Goal: Task Accomplishment & Management: Complete application form

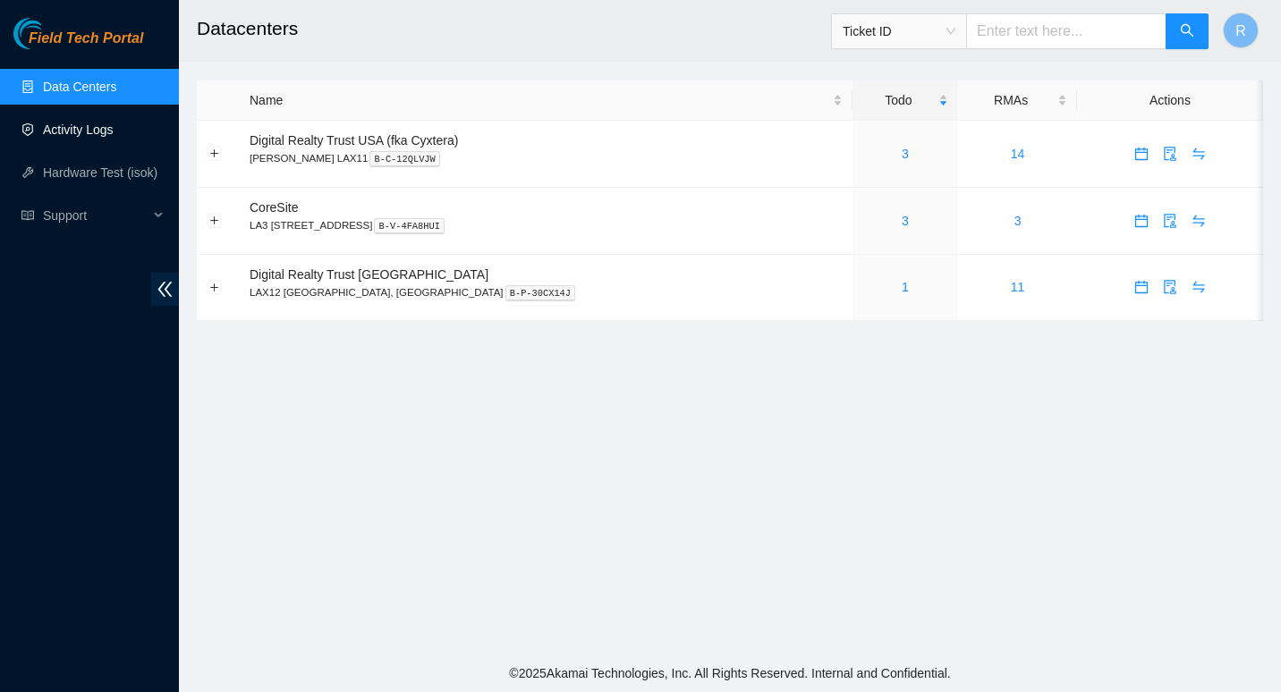
click at [101, 131] on link "Activity Logs" at bounding box center [78, 130] width 71 height 14
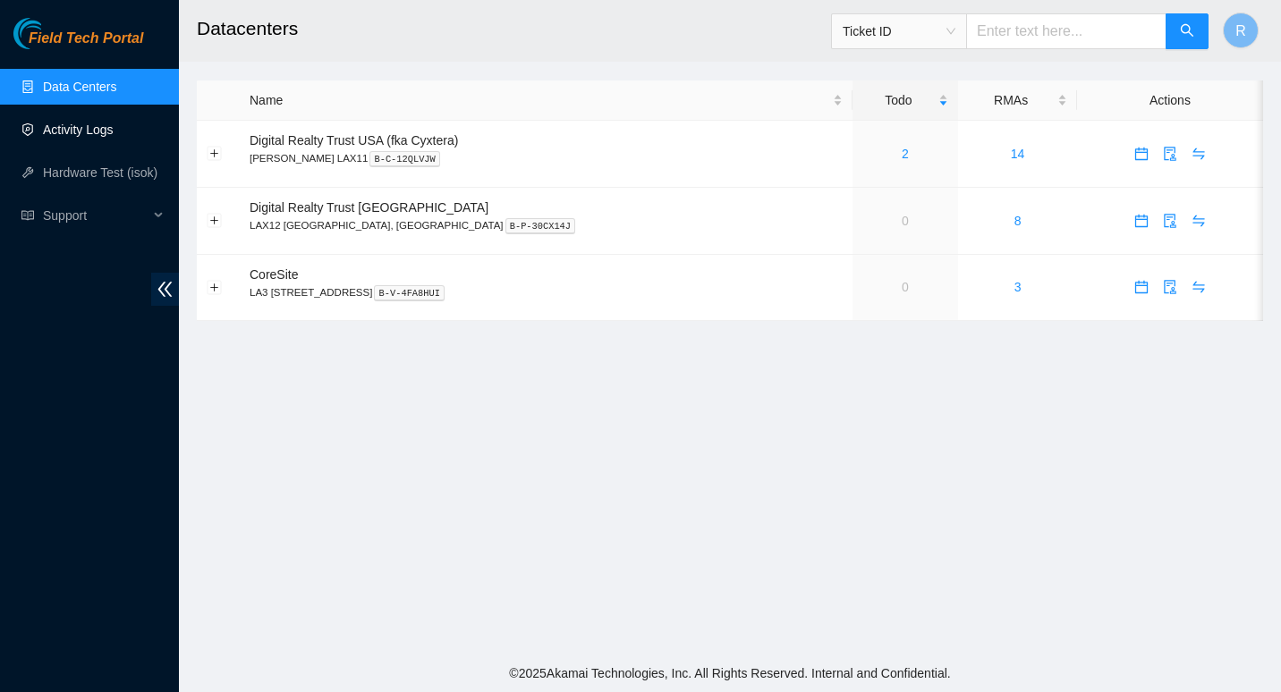
click at [101, 136] on link "Activity Logs" at bounding box center [78, 130] width 71 height 14
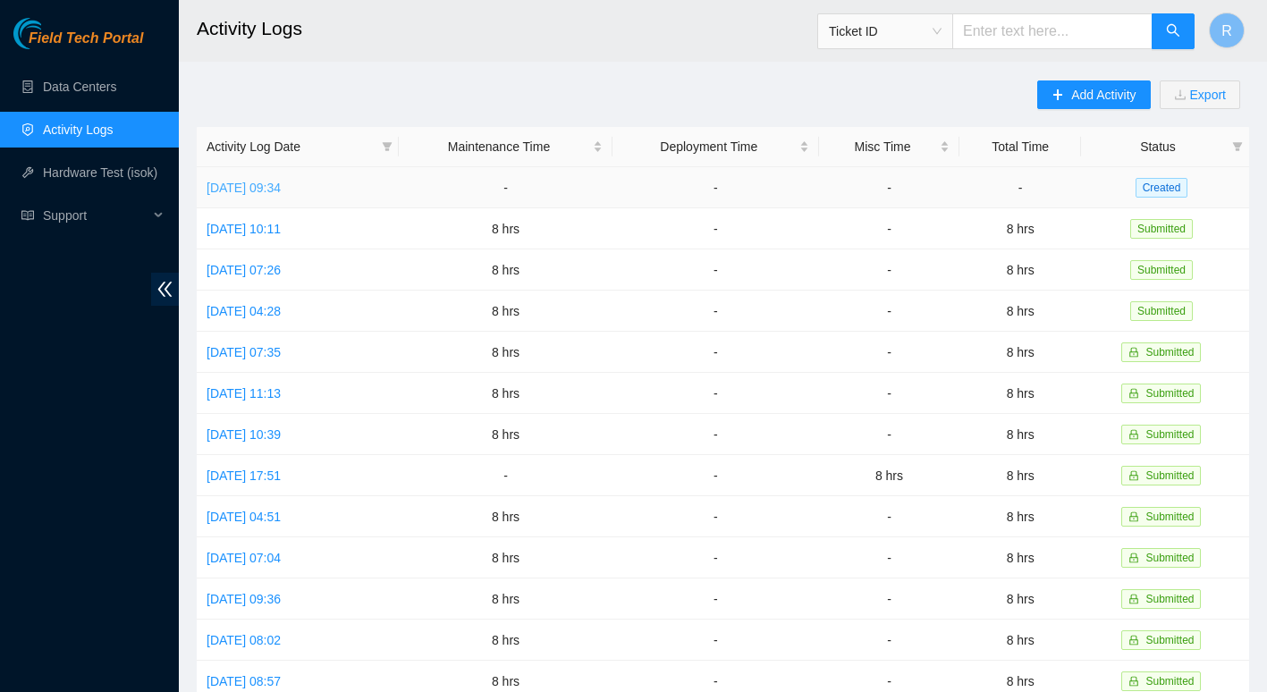
click at [280, 186] on link "[DATE] 09:34" at bounding box center [244, 188] width 74 height 14
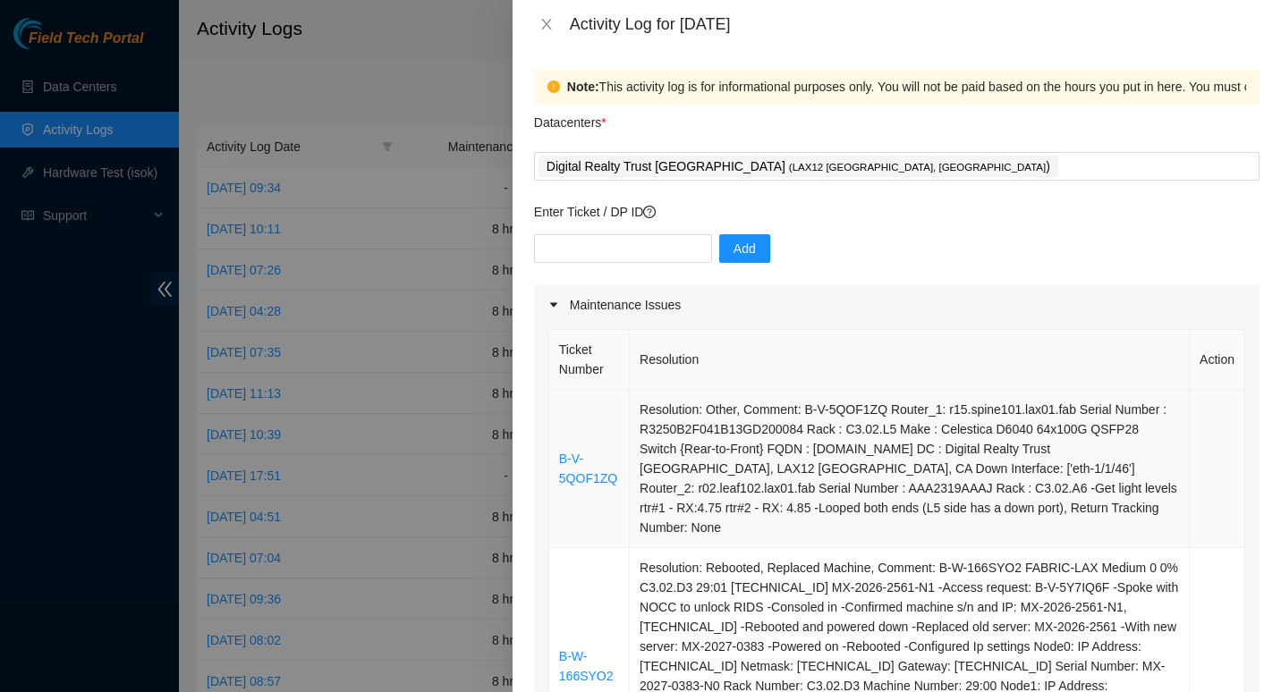
drag, startPoint x: 1018, startPoint y: 409, endPoint x: 557, endPoint y: 408, distance: 460.6
click at [557, 408] on tbody "B-V-5QOF1ZQ Resolution: Other, Comment: B-V-5QOF1ZQ Router_1: r15.spine101.lax0…" at bounding box center [897, 587] width 696 height 395
copy tbody "B-V-5QOF1ZQ Resolution: Other, Comment: B-V-5QOF1ZQ Router_1: r15.spine101.lax0…"
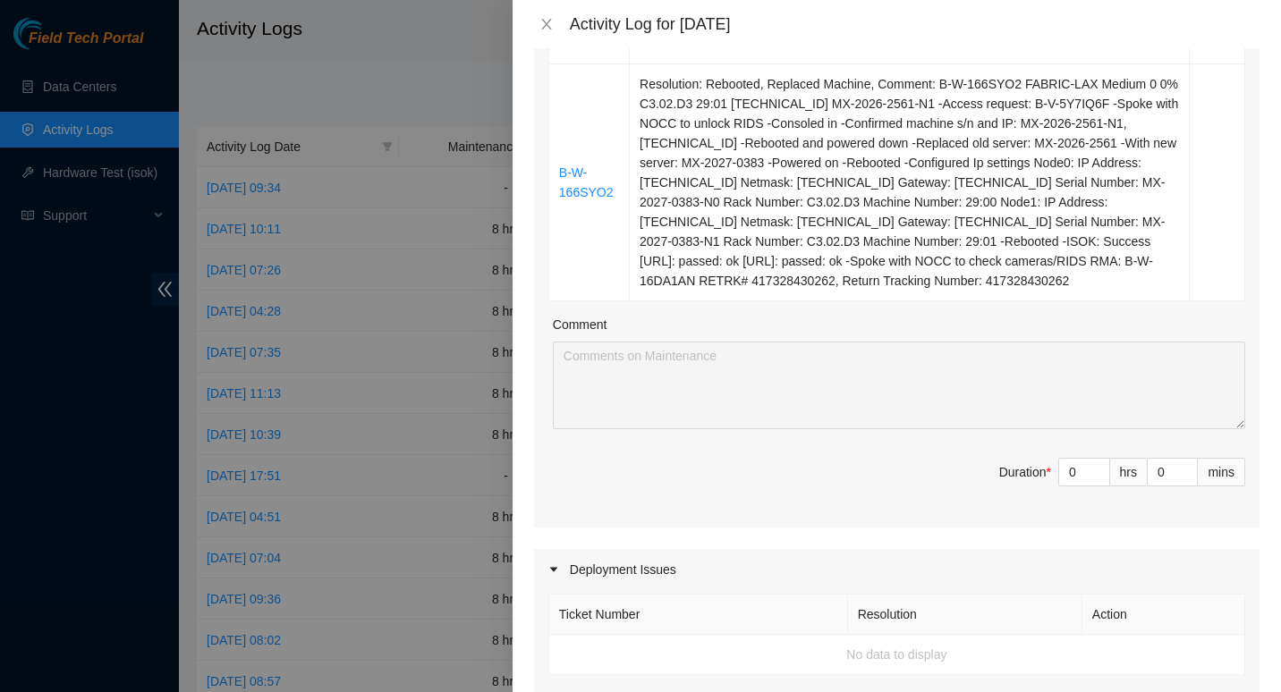
scroll to position [478, 0]
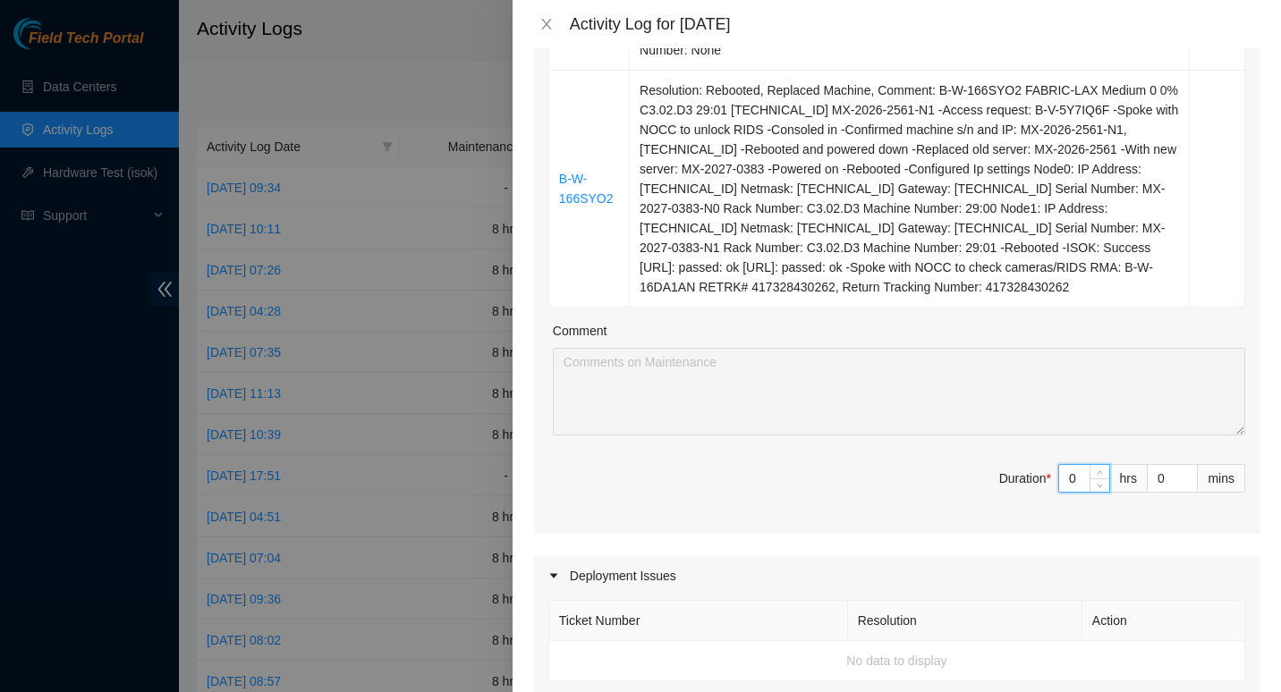
drag, startPoint x: 1064, startPoint y: 453, endPoint x: 1054, endPoint y: 461, distance: 12.7
click at [1059, 465] on input "0" at bounding box center [1084, 478] width 50 height 27
type input "8"
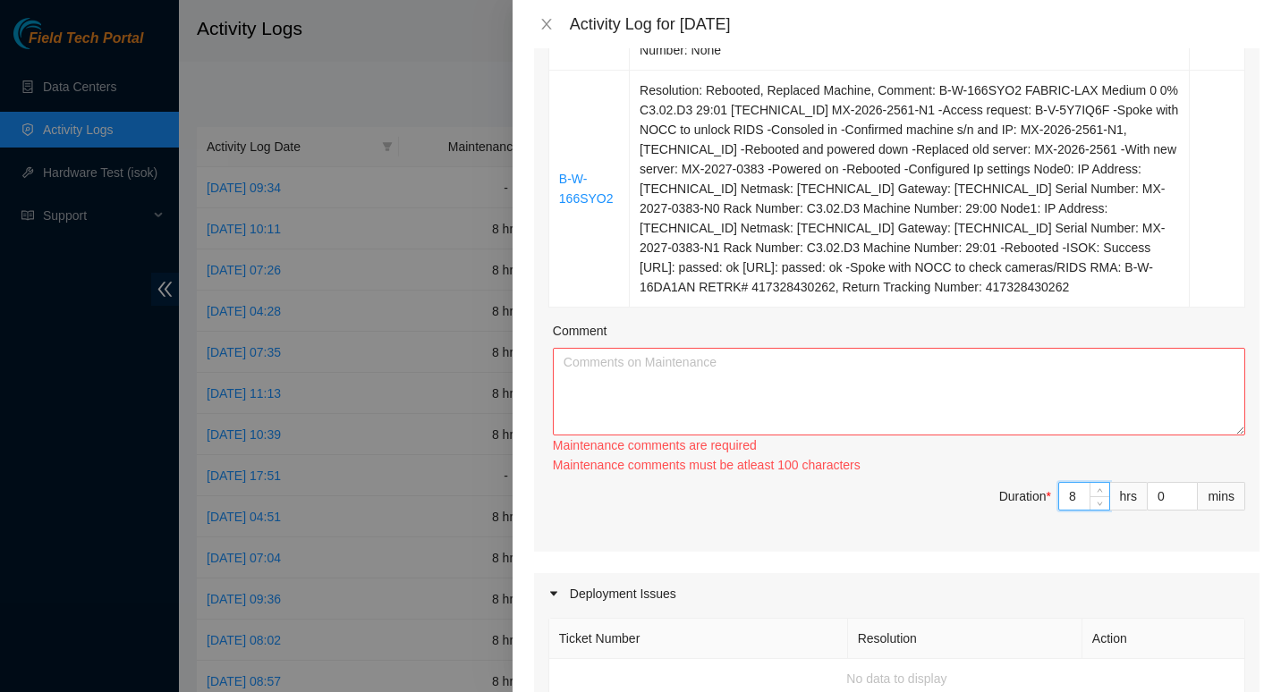
type input "8"
click at [770, 356] on textarea "Comment" at bounding box center [899, 392] width 692 height 88
paste textarea "B-V-5QOF1ZQ Resolution: Other, Comment: B-V-5QOF1ZQ Router_1: r15.spine101.lax0…"
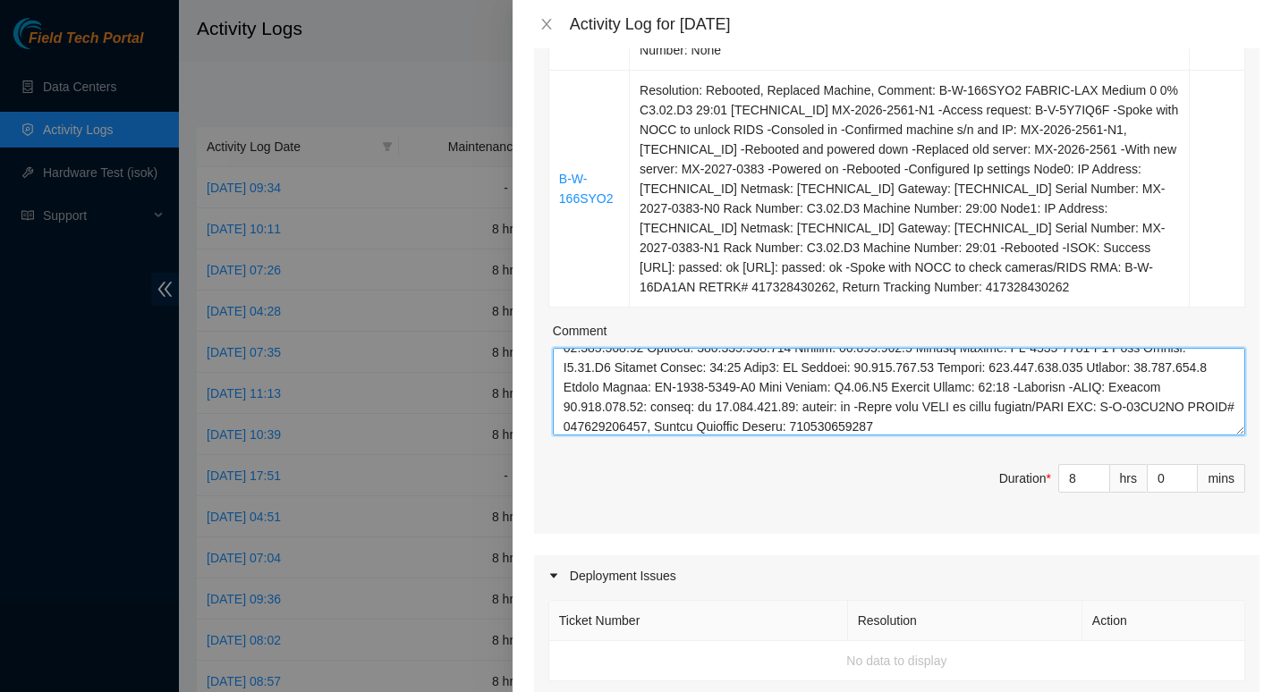
scroll to position [1139, 0]
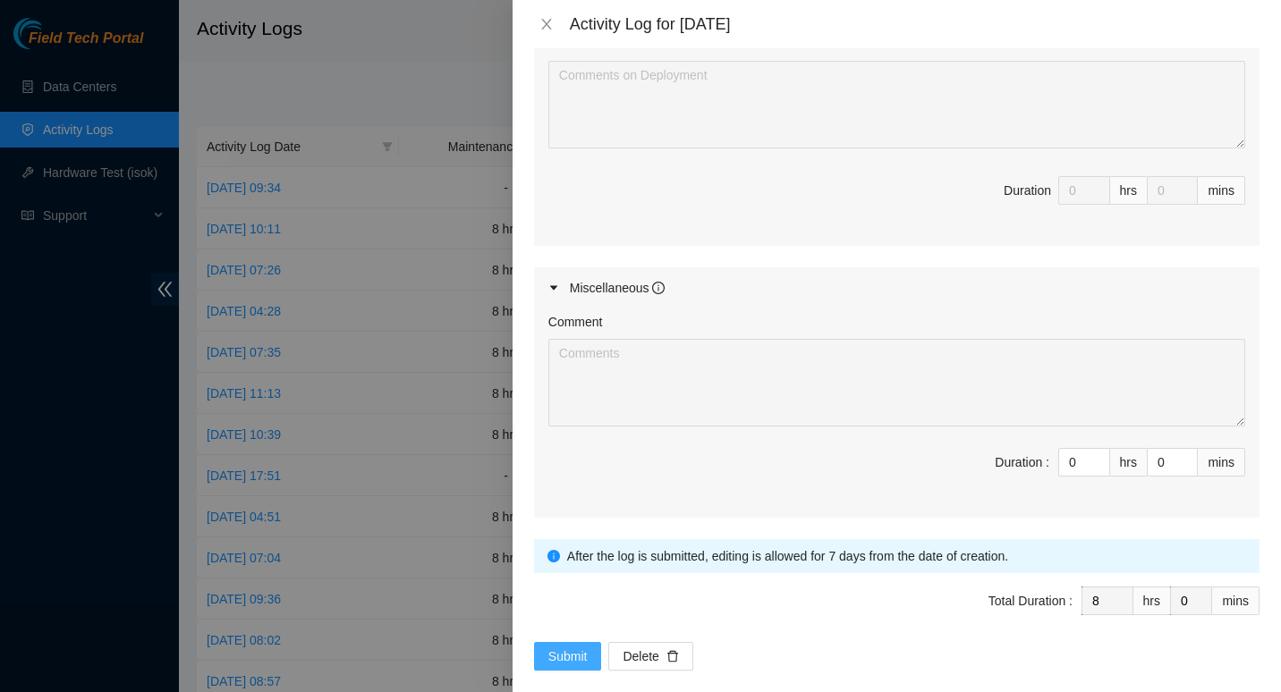
type textarea "B-V-5QOF1ZQ Resolution: Other, Comment: B-V-5QOF1ZQ Router_1: r15.spine101.lax0…"
click at [557, 642] on button "Submit" at bounding box center [568, 656] width 68 height 29
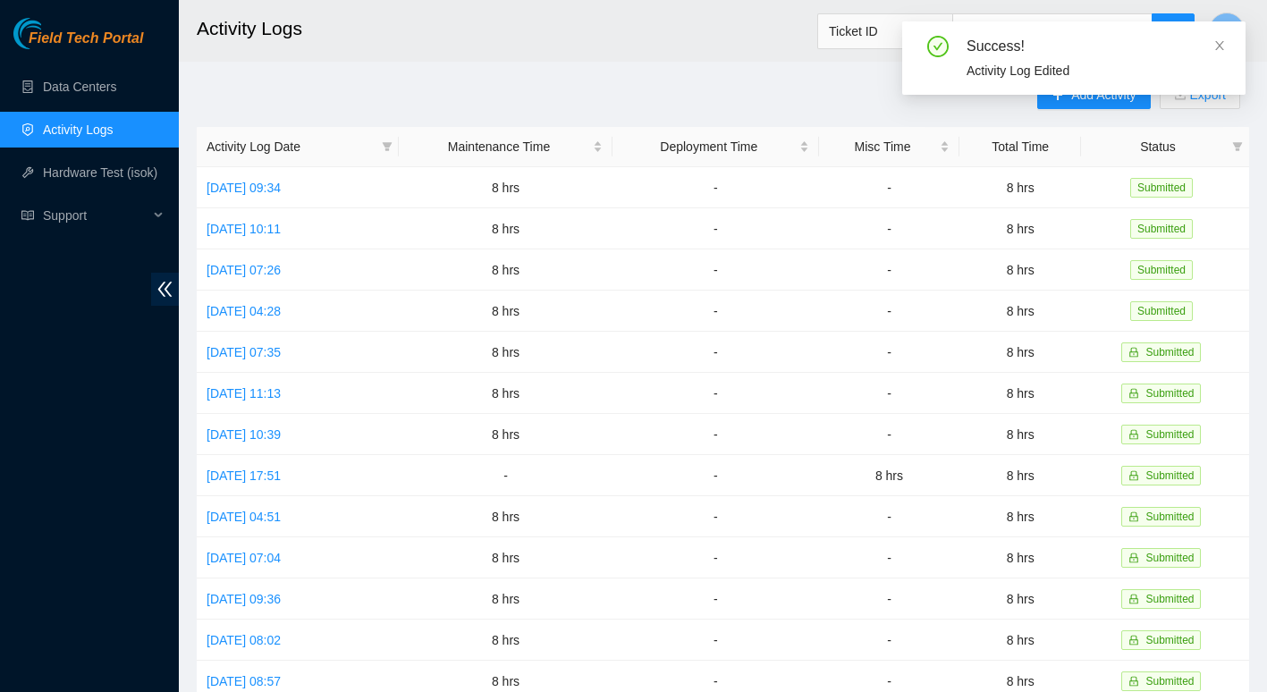
click at [1078, 97] on div "Success! Activity Log Edited" at bounding box center [1073, 65] width 343 height 88
click at [1076, 101] on body "Field Tech Portal Data Centers Activity Logs Hardware Test (isok) Support Activ…" at bounding box center [633, 346] width 1267 height 692
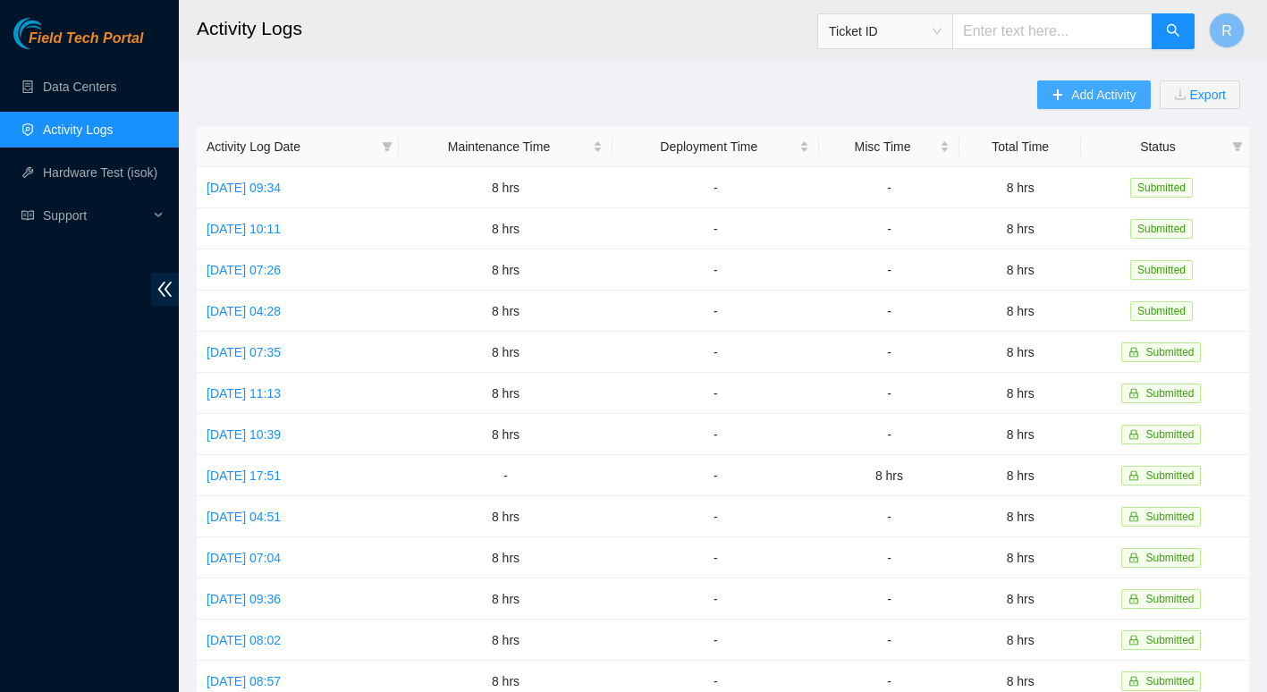
click at [1071, 89] on span "Add Activity" at bounding box center [1103, 95] width 64 height 20
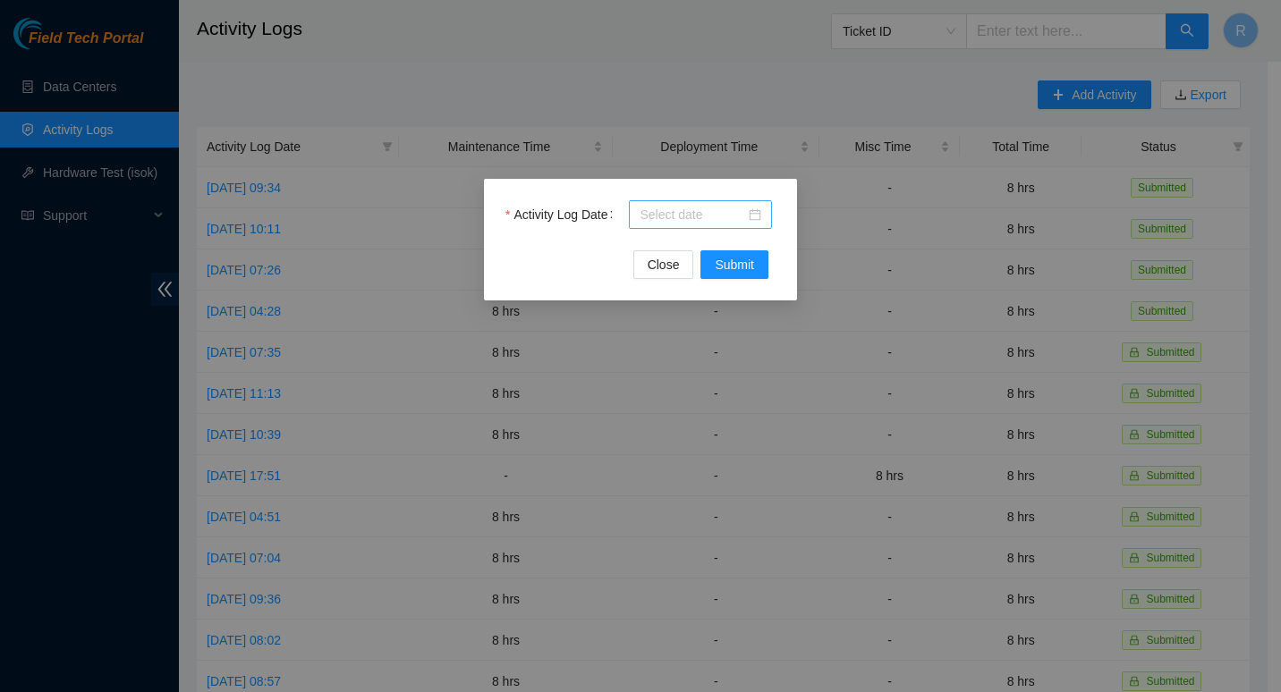
click at [747, 208] on div at bounding box center [700, 215] width 122 height 20
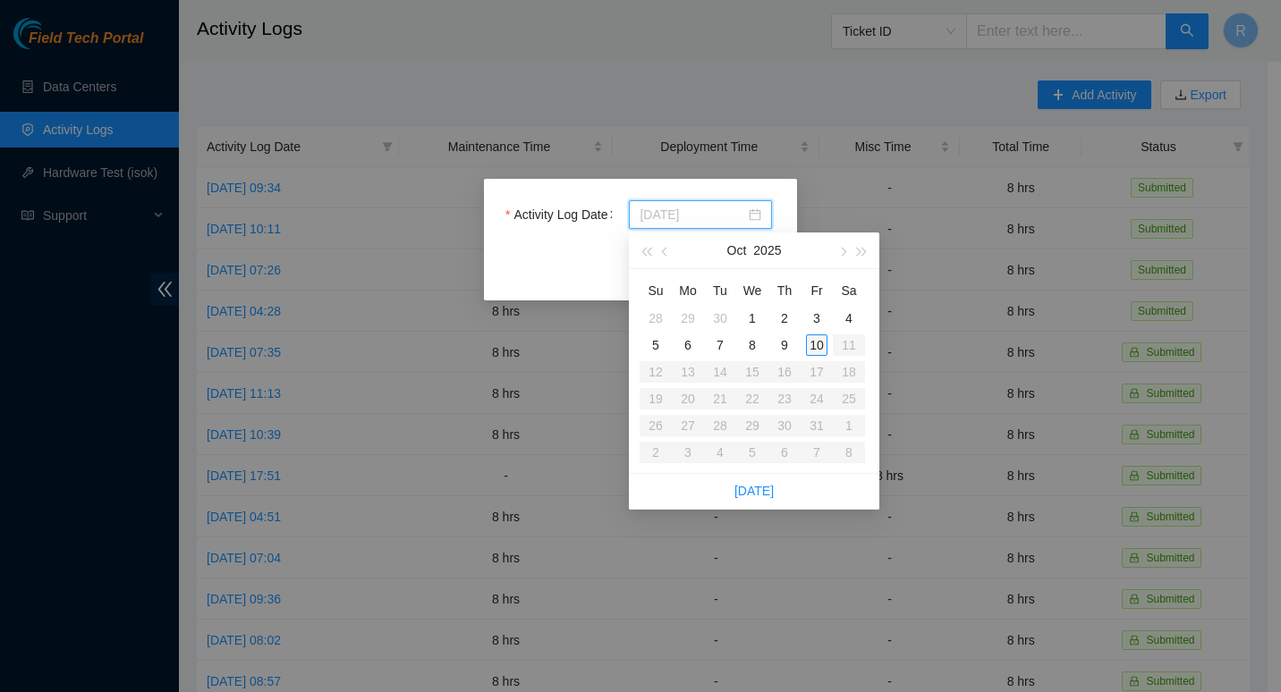
type input "[DATE]"
click at [823, 344] on div "10" at bounding box center [816, 344] width 21 height 21
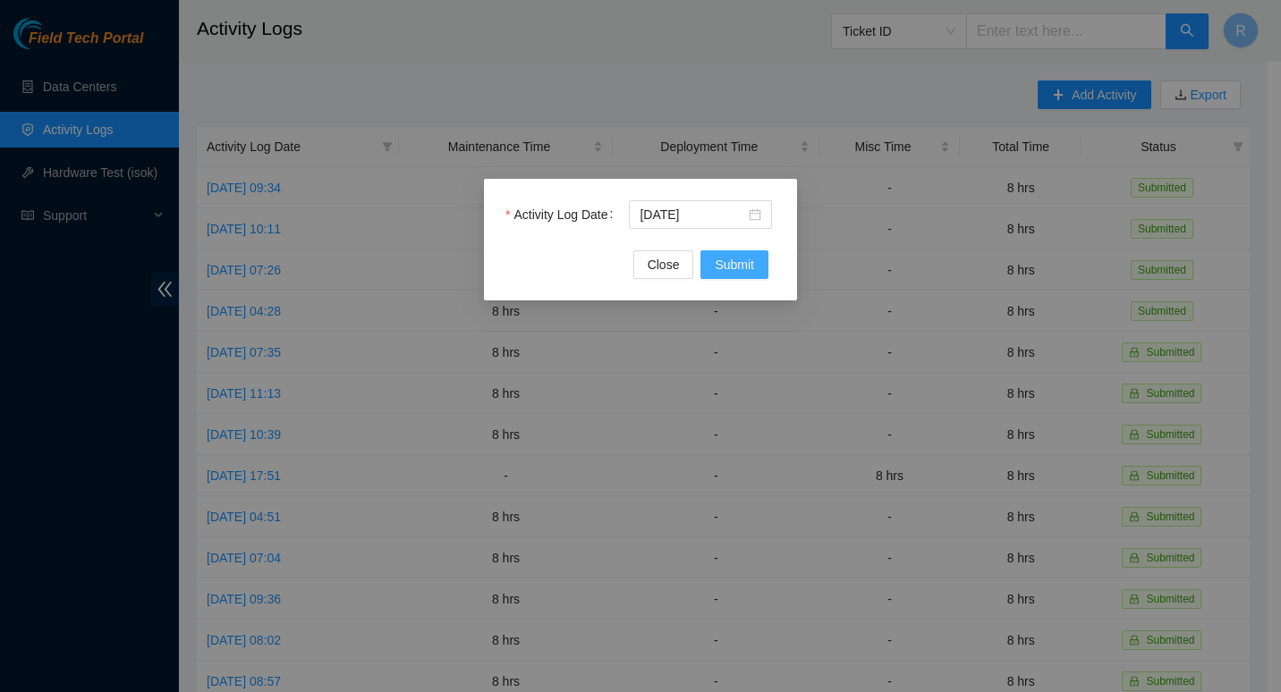
click at [749, 269] on span "Submit" at bounding box center [734, 265] width 39 height 20
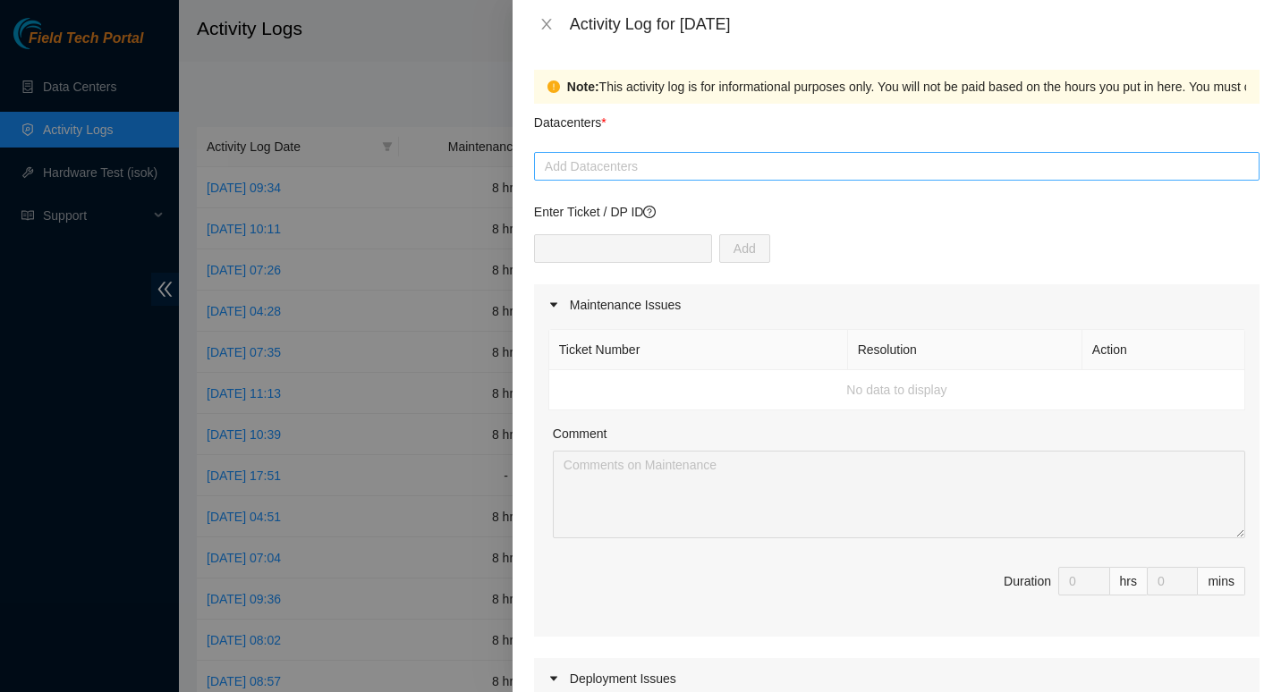
click at [755, 173] on div at bounding box center [896, 166] width 716 height 21
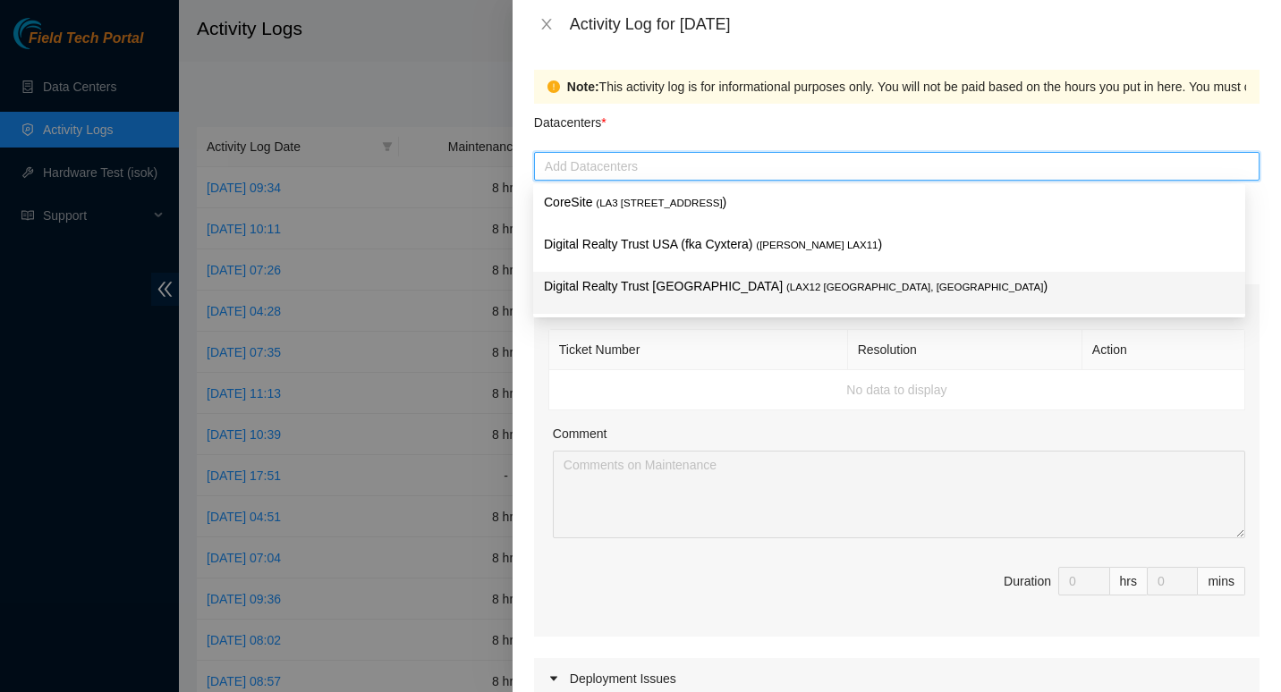
click at [786, 288] on span "( LAX12 [GEOGRAPHIC_DATA], [GEOGRAPHIC_DATA]" at bounding box center [914, 287] width 257 height 11
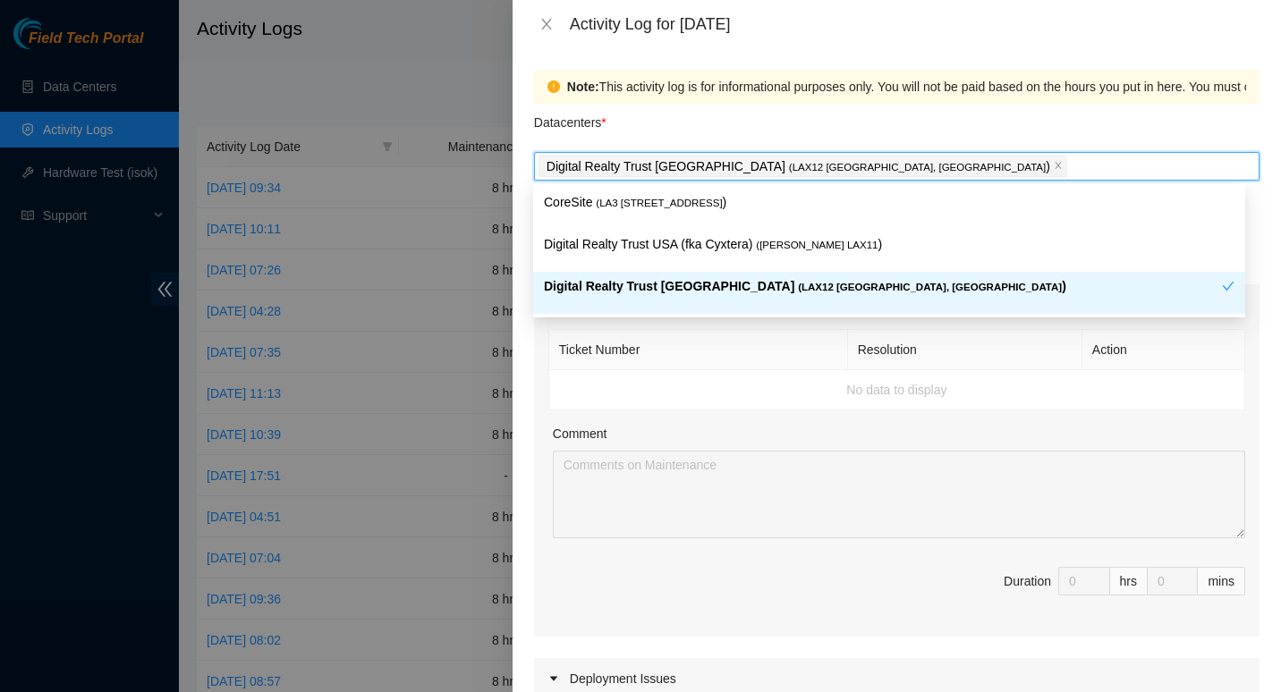
click at [530, 415] on div "Note: This activity log is for informational purposes only. You will not be pai…" at bounding box center [896, 370] width 768 height 644
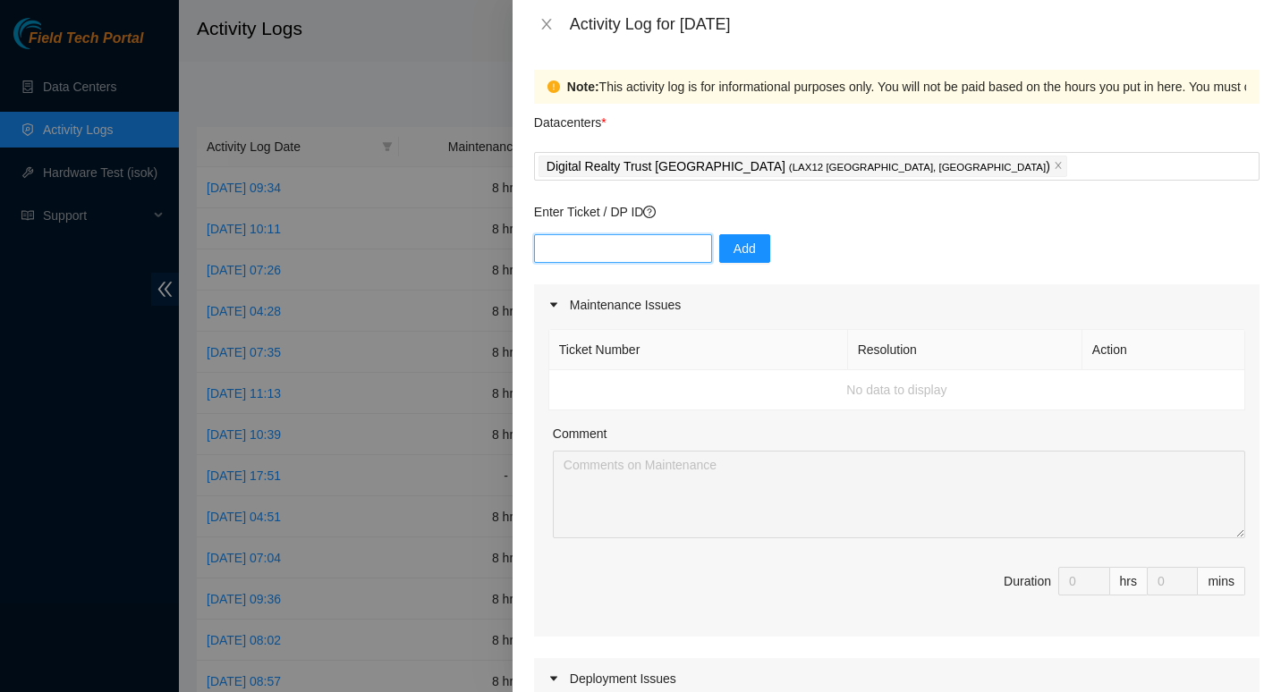
click at [579, 245] on input "text" at bounding box center [623, 248] width 178 height 29
click at [837, 25] on div "Activity Log for [DATE]" at bounding box center [915, 24] width 690 height 20
click at [611, 242] on input "text" at bounding box center [623, 248] width 178 height 29
paste input "DP82912"
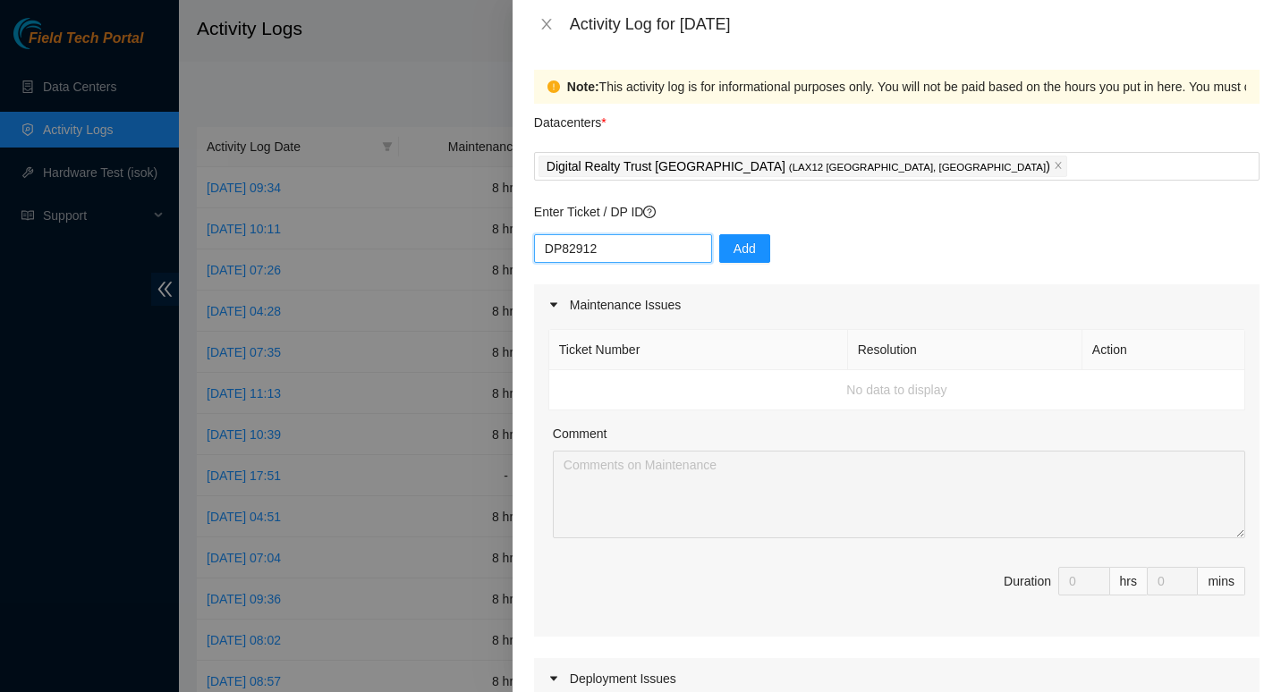
click at [611, 242] on input "DP82912" at bounding box center [623, 248] width 178 height 29
type input "DP82912"
click at [733, 247] on span "Add" at bounding box center [744, 249] width 22 height 20
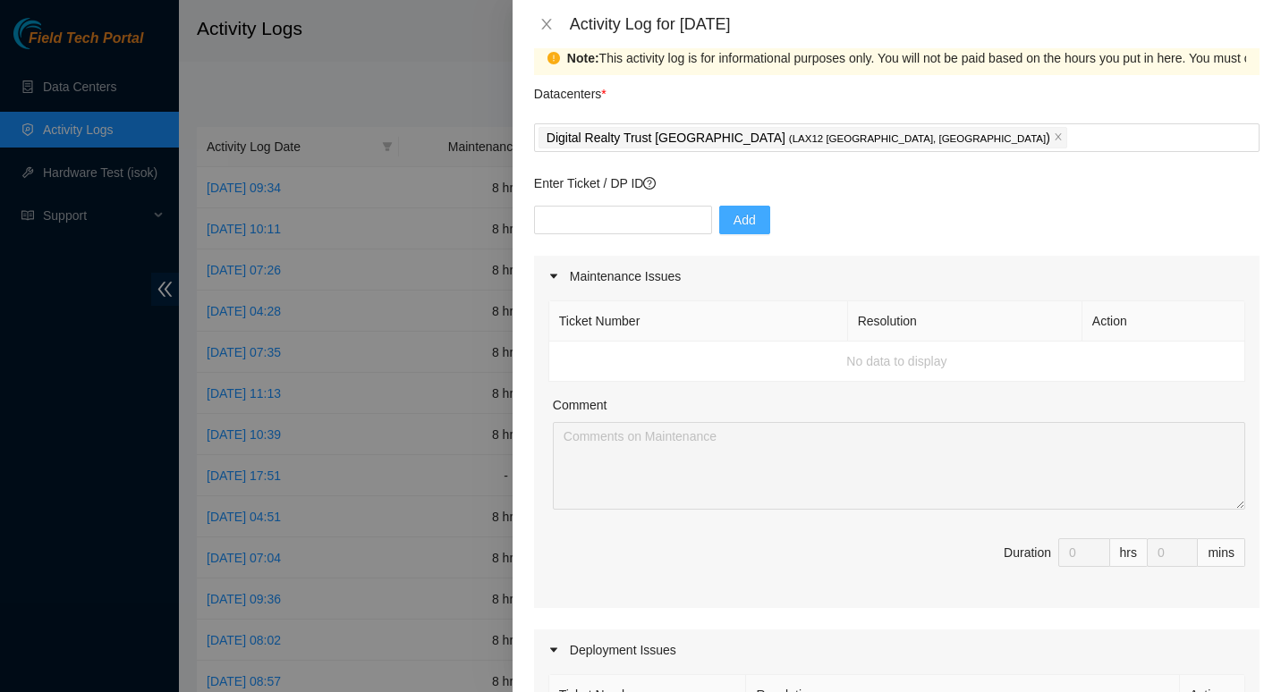
scroll to position [24, 0]
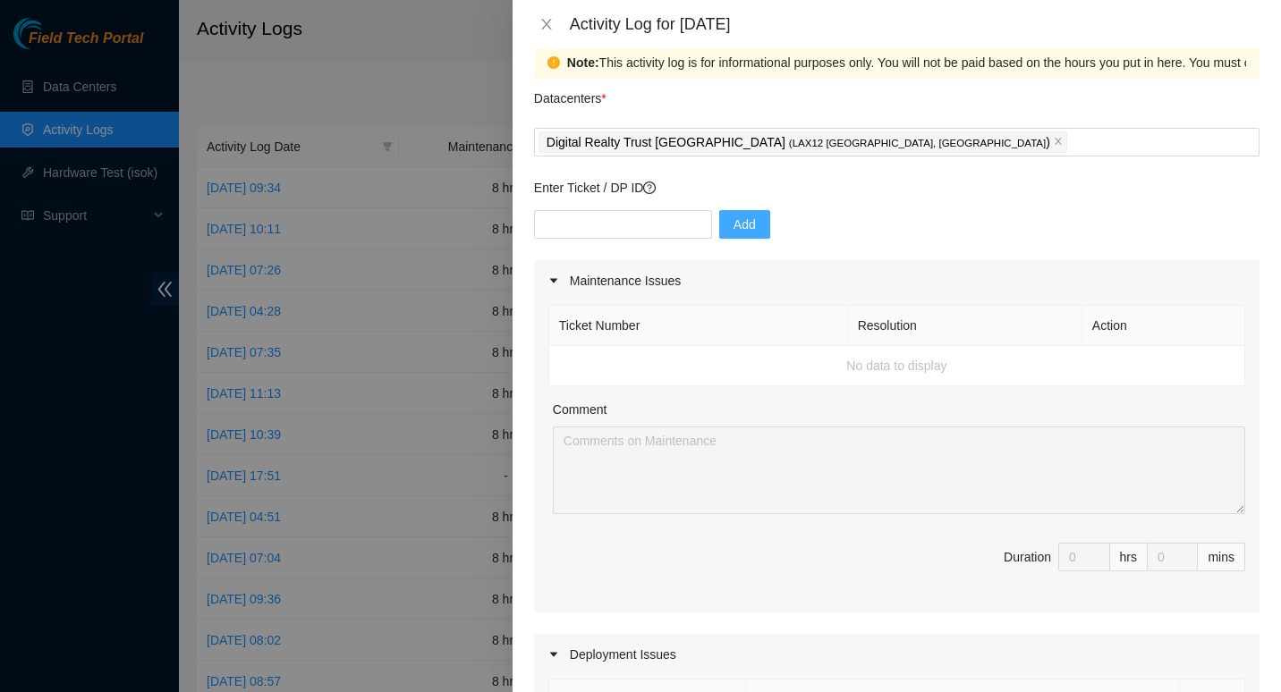
click at [808, 23] on div "Activity Log for [DATE]" at bounding box center [915, 24] width 690 height 20
click at [639, 220] on input "text" at bounding box center [623, 224] width 178 height 29
paste input "DP79743"
type input "DP79743"
click at [733, 228] on span "Add" at bounding box center [744, 225] width 22 height 20
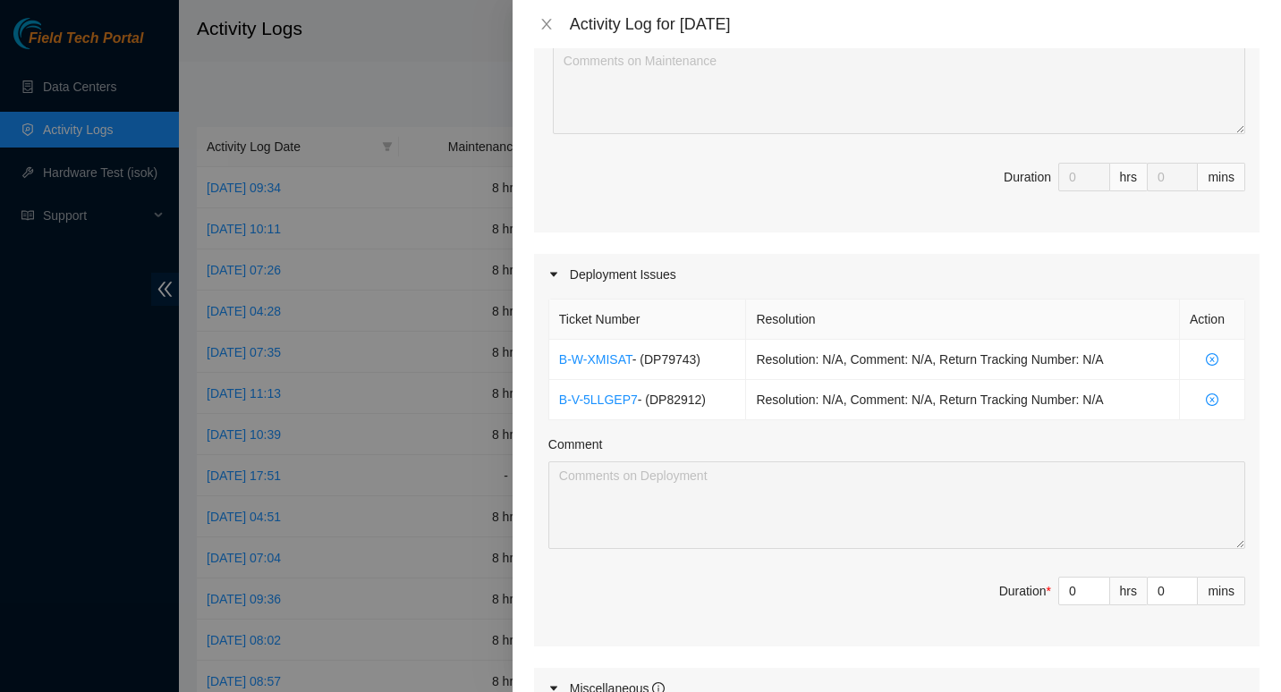
scroll to position [408, 0]
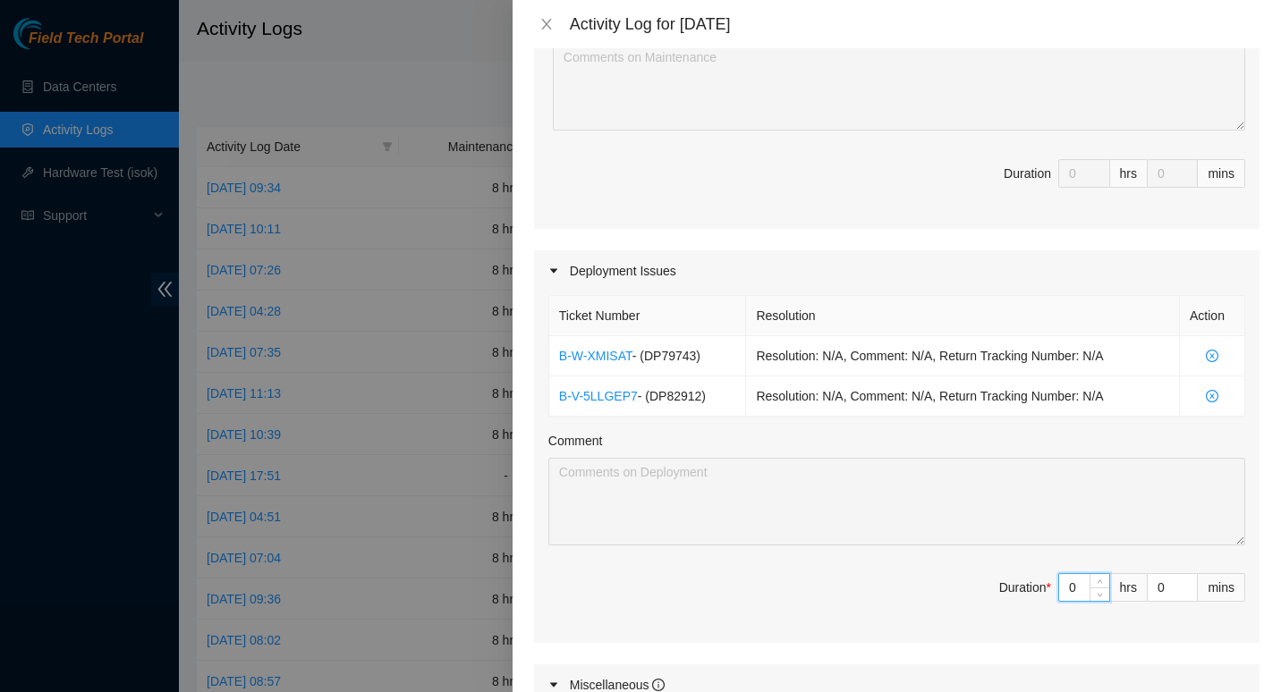
drag, startPoint x: 1065, startPoint y: 590, endPoint x: 1050, endPoint y: 590, distance: 15.2
click at [1059, 590] on input "0" at bounding box center [1084, 587] width 50 height 27
type input "8"
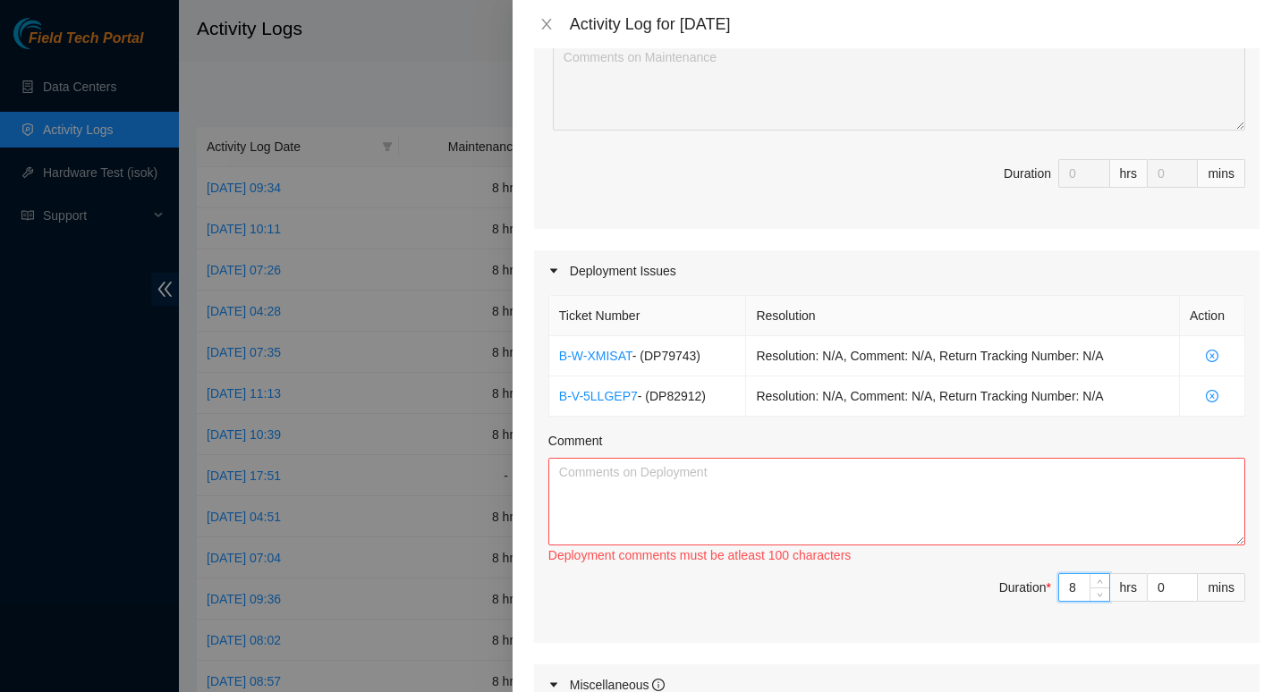
type input "8"
click at [760, 475] on textarea "Comment" at bounding box center [896, 502] width 697 height 88
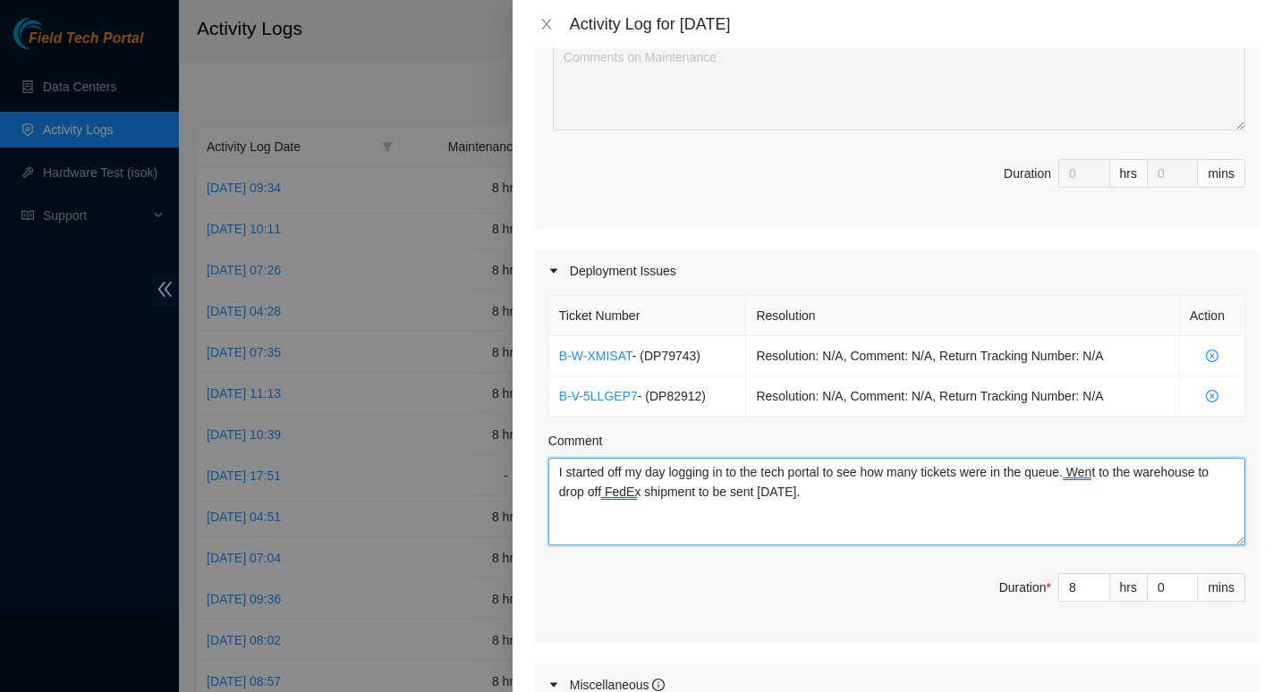
click at [1090, 480] on textarea "I started off my day logging in to the tech portal to see how many tickets were…" at bounding box center [896, 502] width 697 height 88
click at [1090, 470] on textarea "I started off my day logging in to the tech portal to see how many tickets were…" at bounding box center [896, 502] width 697 height 88
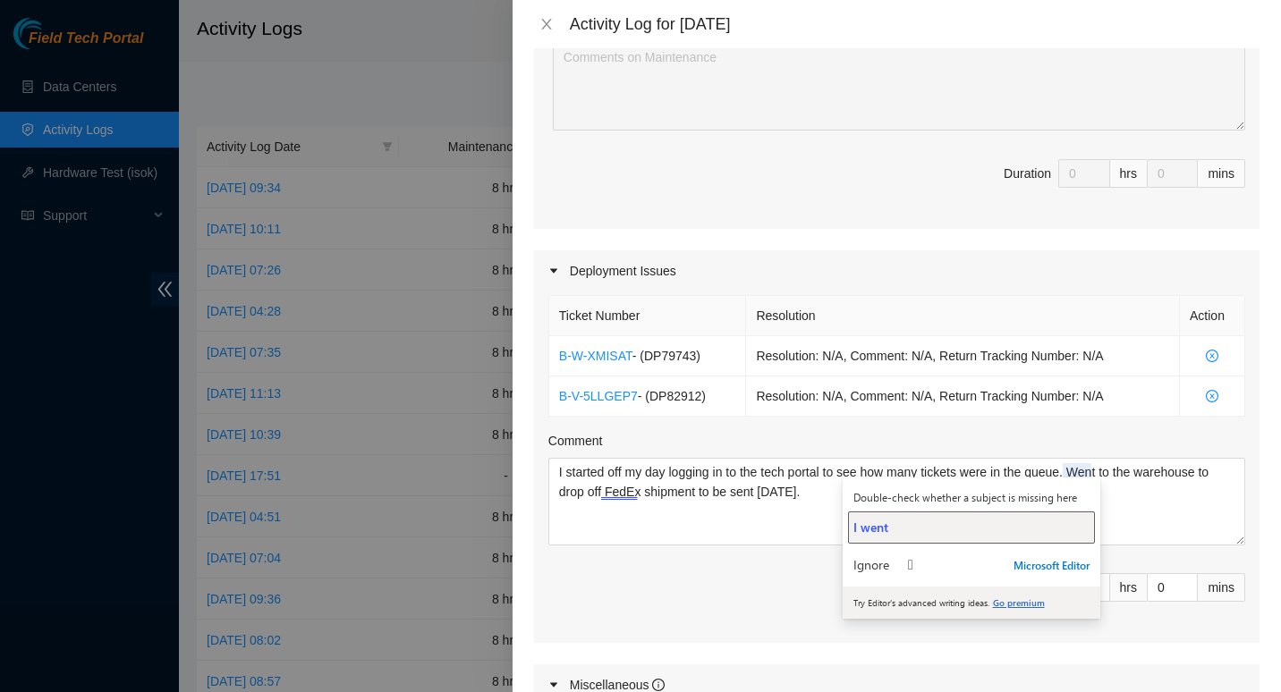
click at [948, 520] on div "I went" at bounding box center [971, 527] width 236 height 17
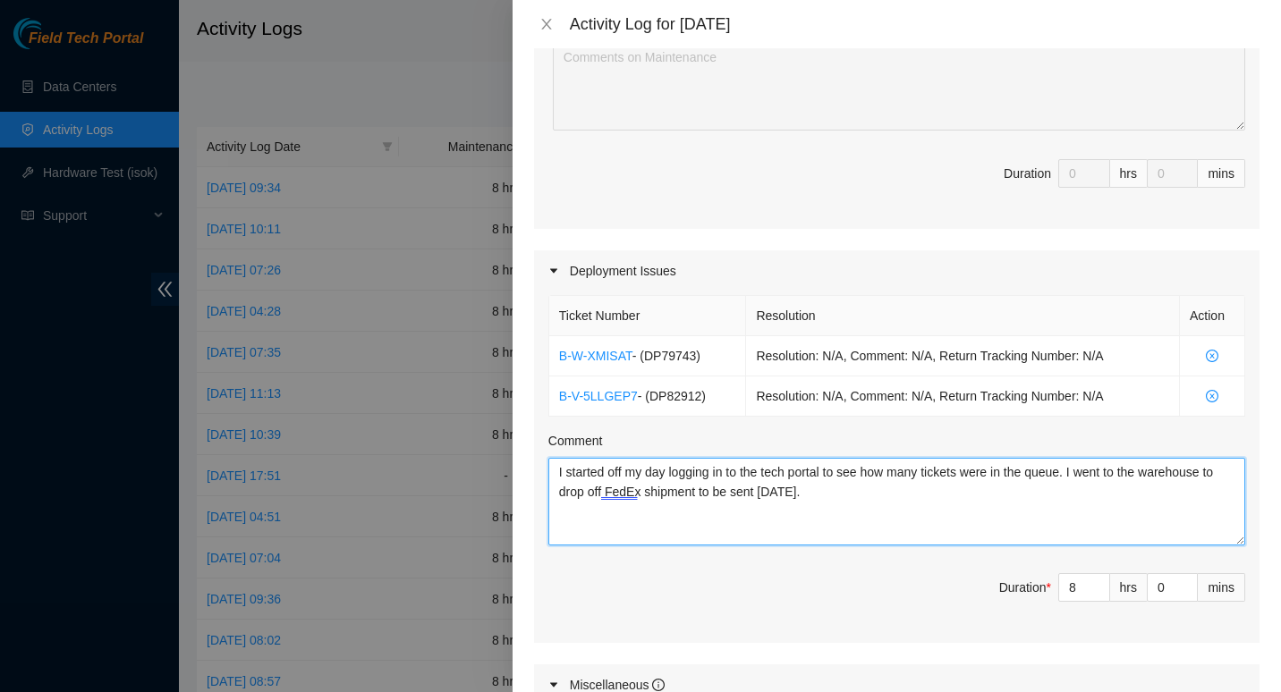
click at [632, 498] on textarea "I started off my day logging in to the tech portal to see how many tickets were…" at bounding box center [896, 502] width 697 height 88
click at [626, 495] on textarea "I started off my day logging in to the tech portal to see how many tickets were…" at bounding box center [896, 502] width 697 height 88
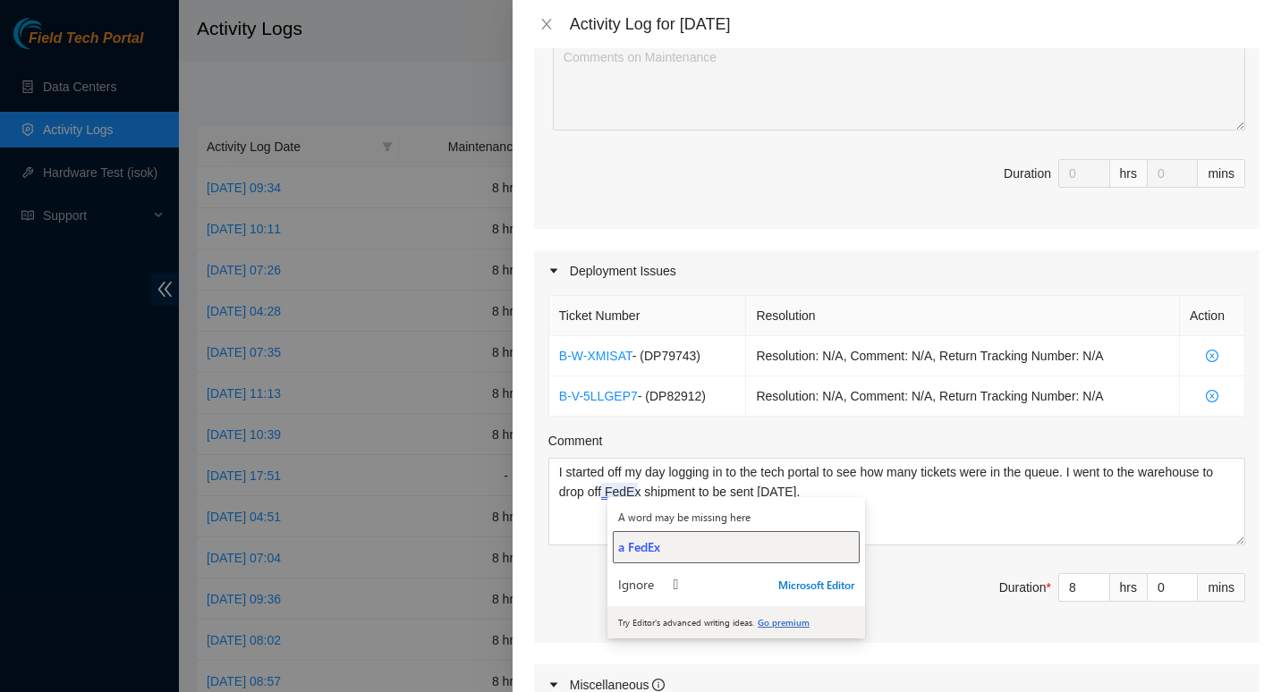
click at [653, 562] on button "a FedEx" at bounding box center [736, 547] width 247 height 32
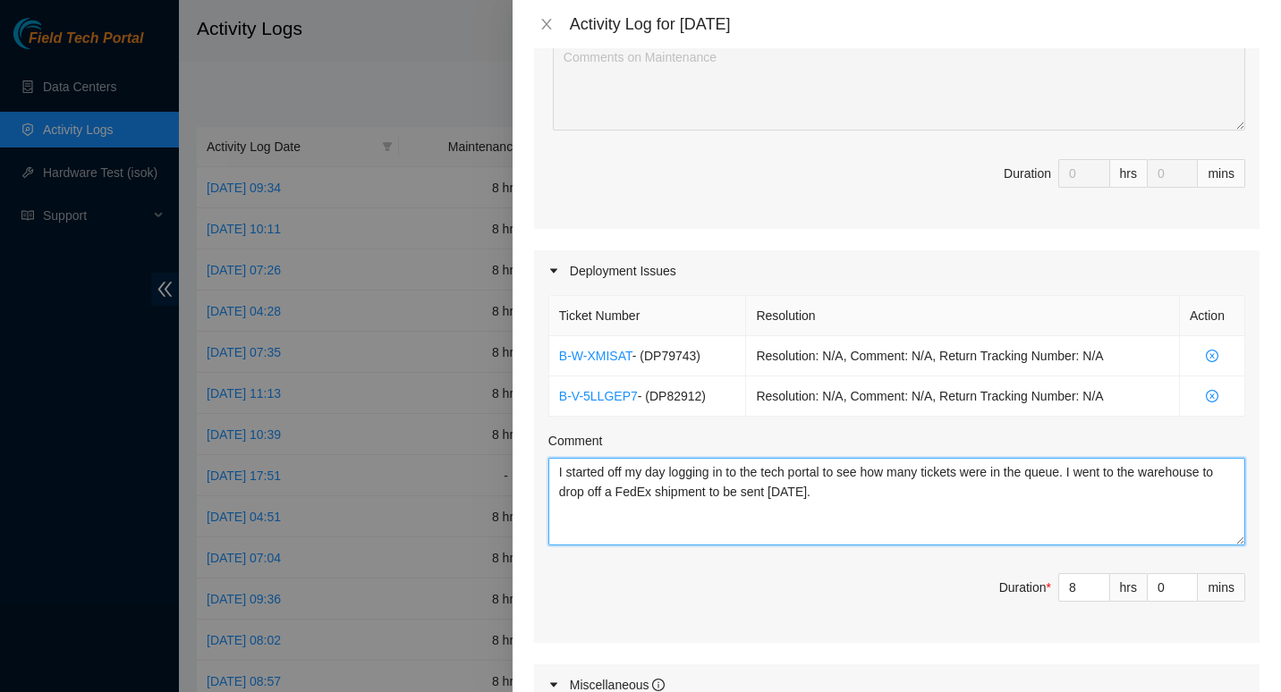
click at [856, 495] on textarea "I started off my day logging in to the tech portal to see how many tickets were…" at bounding box center [896, 502] width 697 height 88
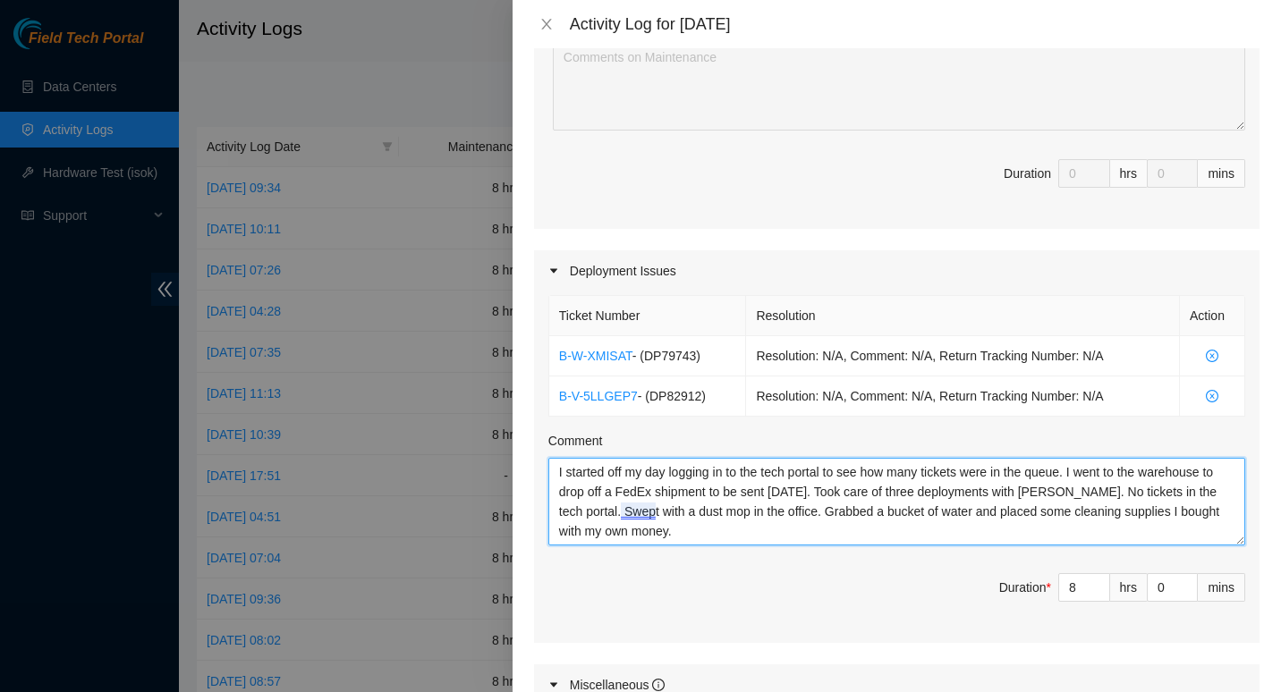
click at [571, 509] on textarea "I started off my day logging in to the tech portal to see how many tickets were…" at bounding box center [896, 502] width 697 height 88
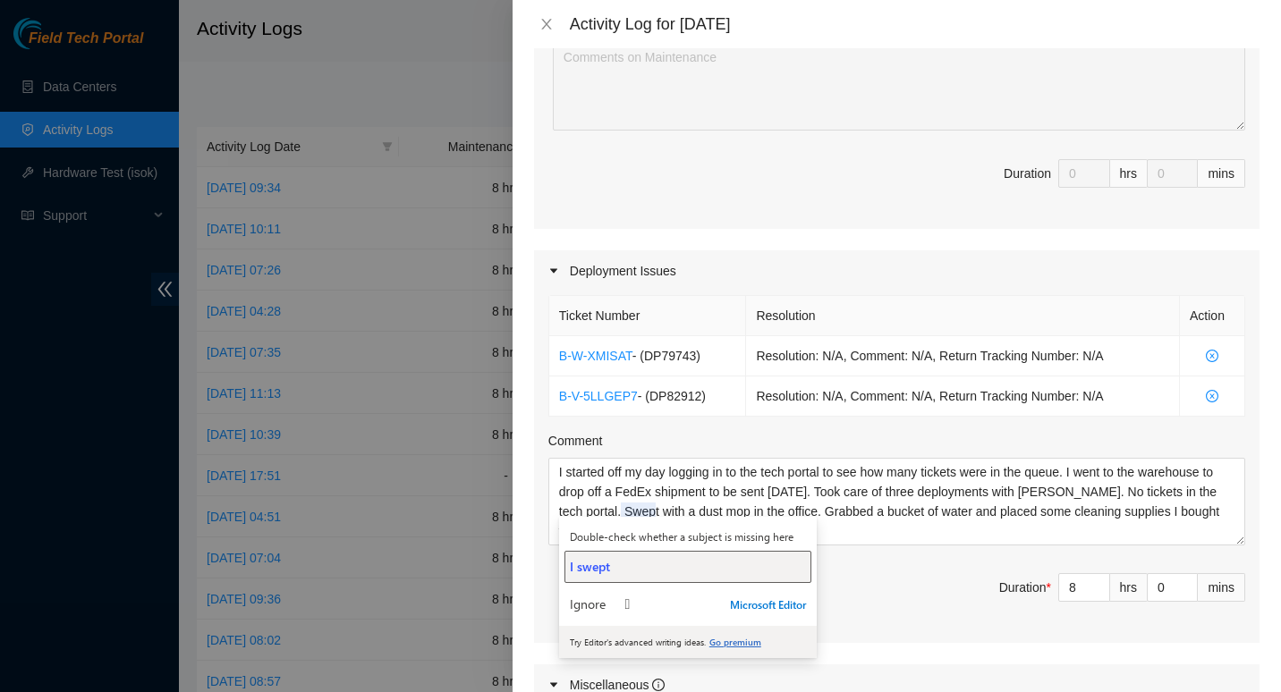
click at [598, 566] on span "I swept" at bounding box center [590, 566] width 40 height 17
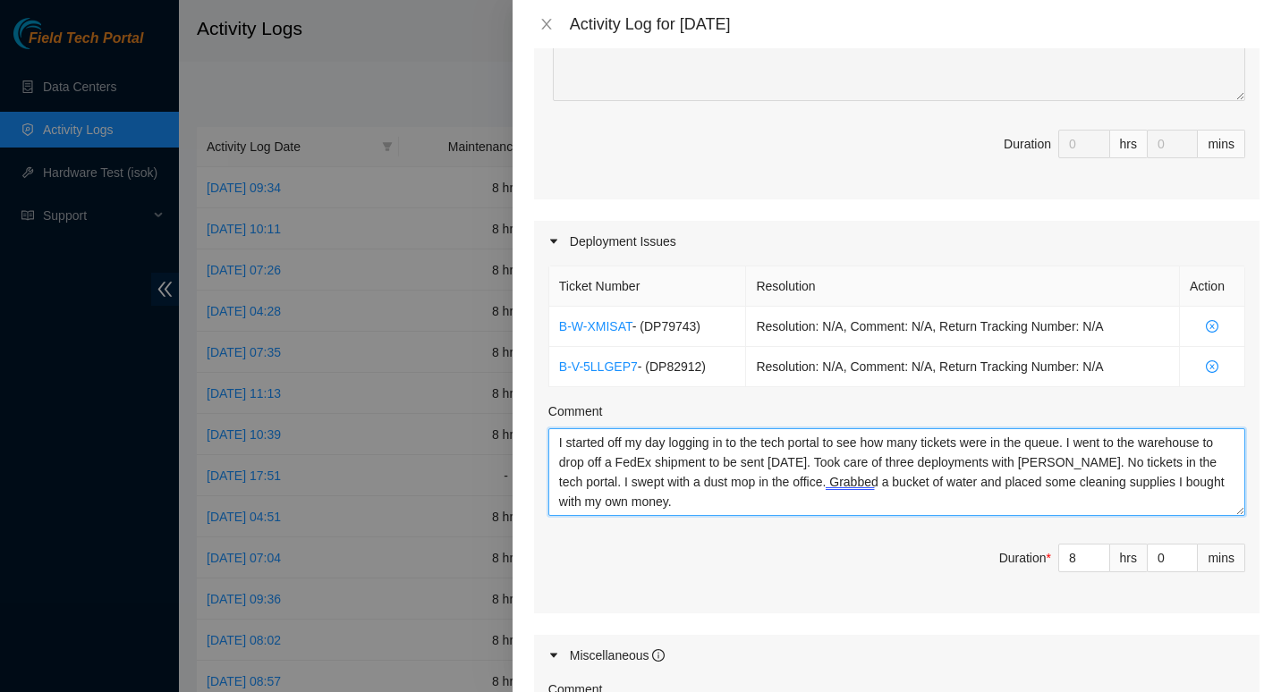
scroll to position [438, 0]
click at [786, 478] on textarea "I started off my day logging in to the tech portal to see how many tickets were…" at bounding box center [896, 471] width 697 height 88
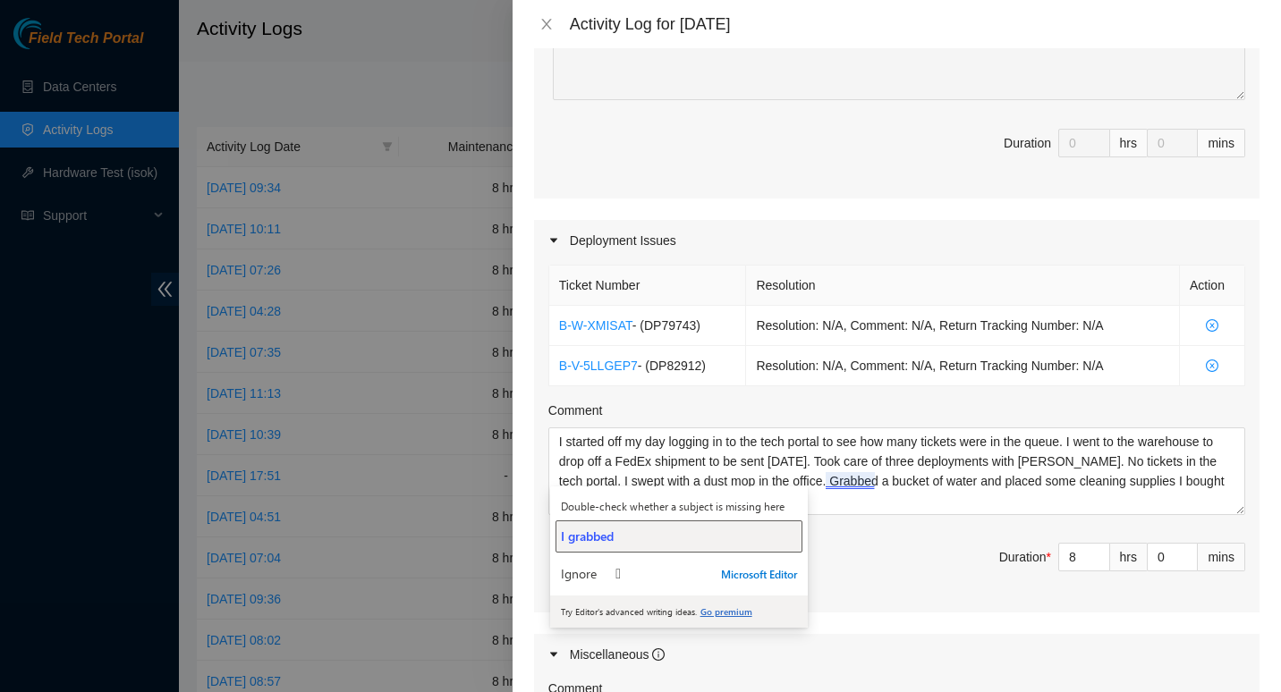
click at [646, 537] on div "I grabbed" at bounding box center [679, 536] width 236 height 17
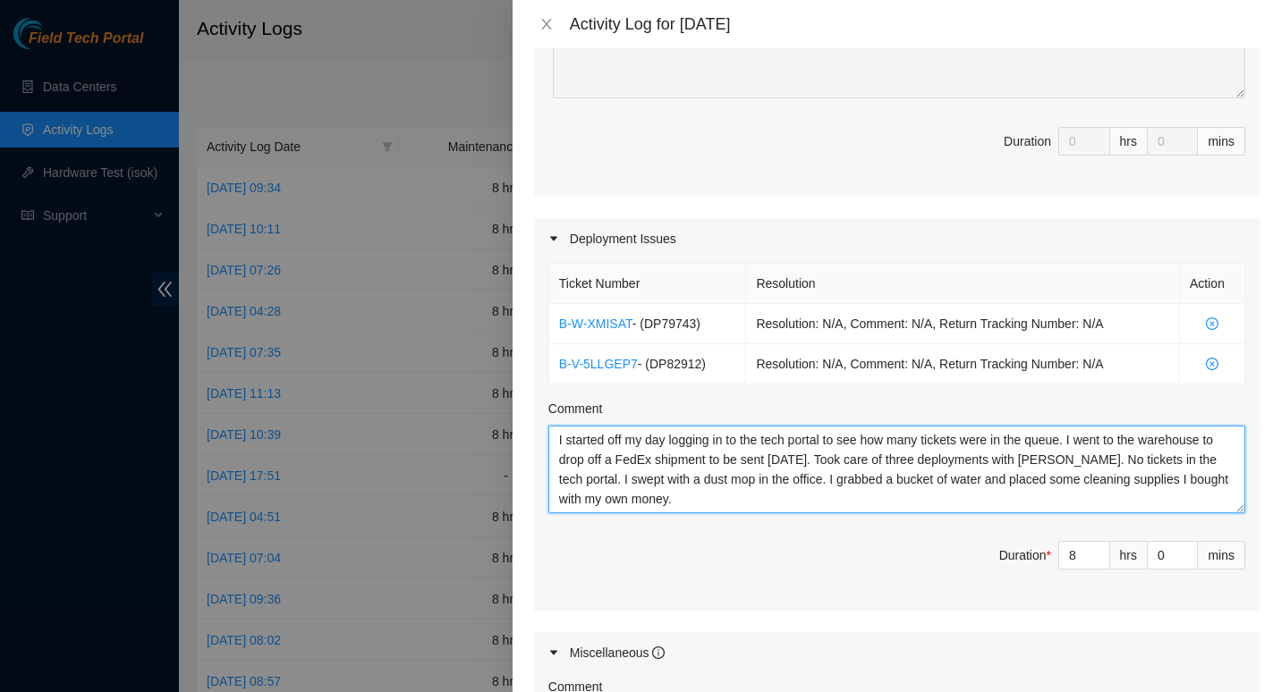
scroll to position [441, 0]
click at [664, 500] on textarea "I started off my day logging in to the tech portal to see how many tickets were…" at bounding box center [896, 469] width 697 height 88
click at [803, 487] on textarea "I started off my day logging in to the tech portal to see how many tickets were…" at bounding box center [896, 469] width 697 height 88
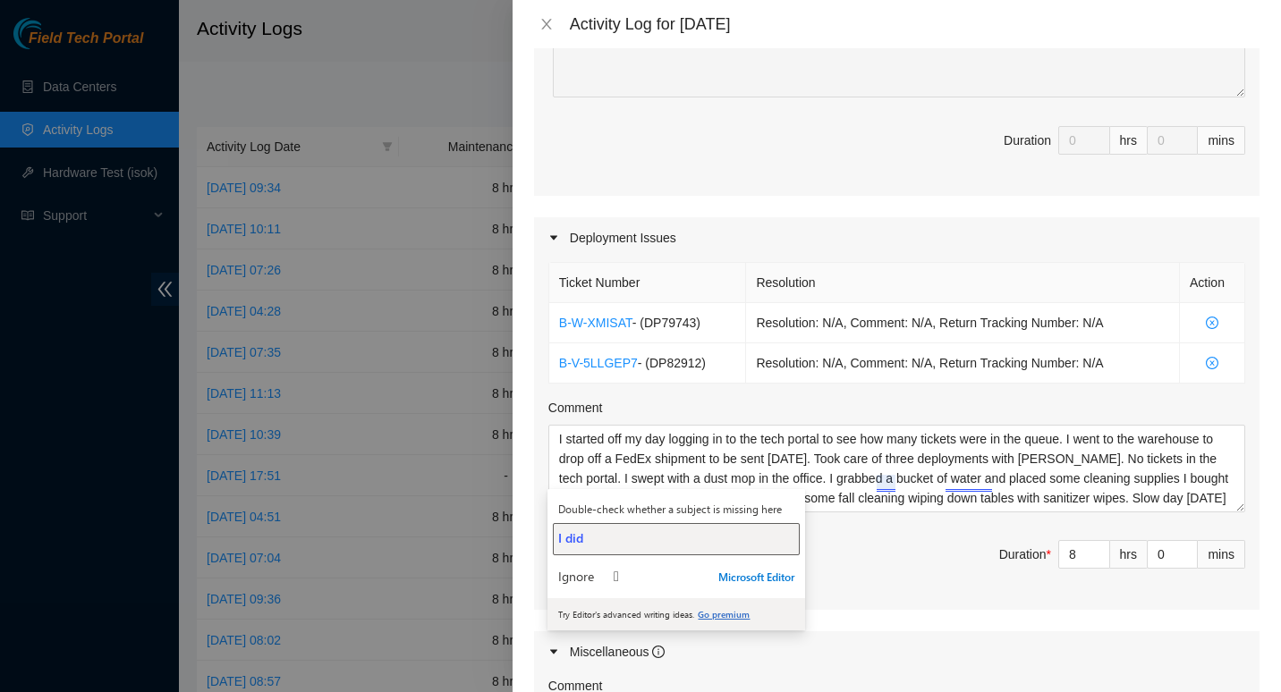
click at [729, 535] on div "I did" at bounding box center [676, 537] width 236 height 17
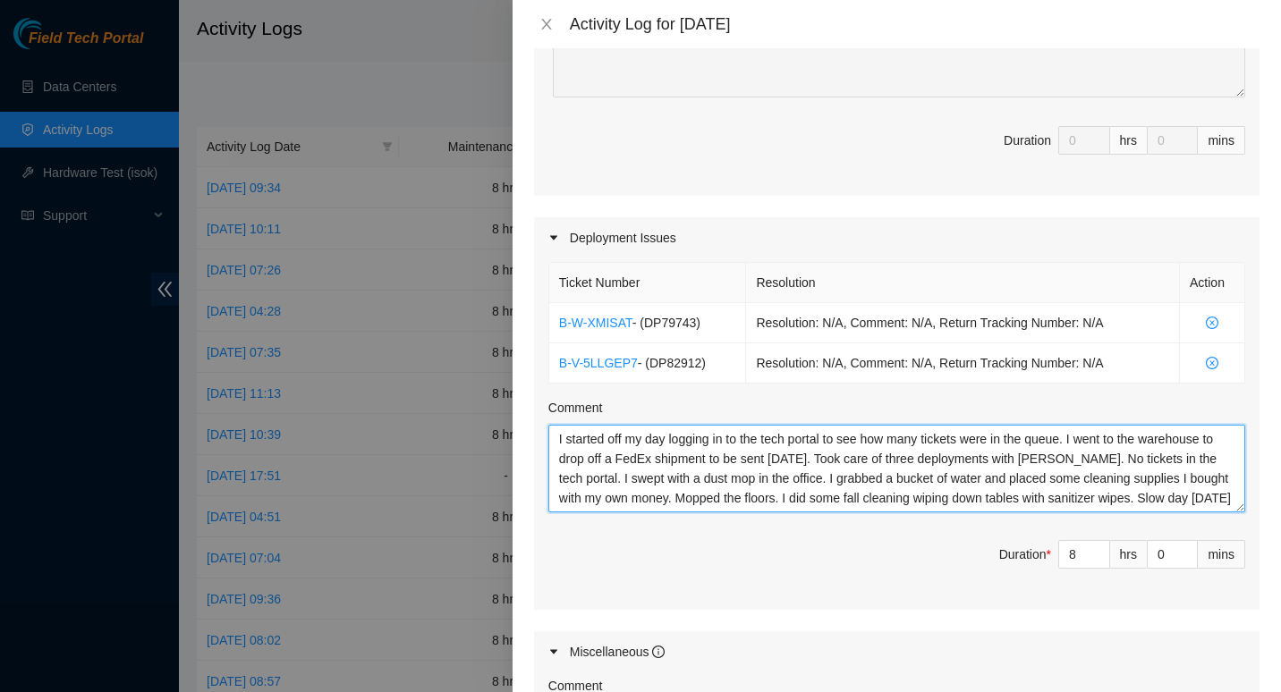
click at [913, 485] on textarea "I started off my day logging in to the tech portal to see how many tickets were…" at bounding box center [896, 469] width 697 height 88
click at [649, 507] on textarea "I started off my day logging in to the tech portal to see how many tickets were…" at bounding box center [896, 469] width 697 height 88
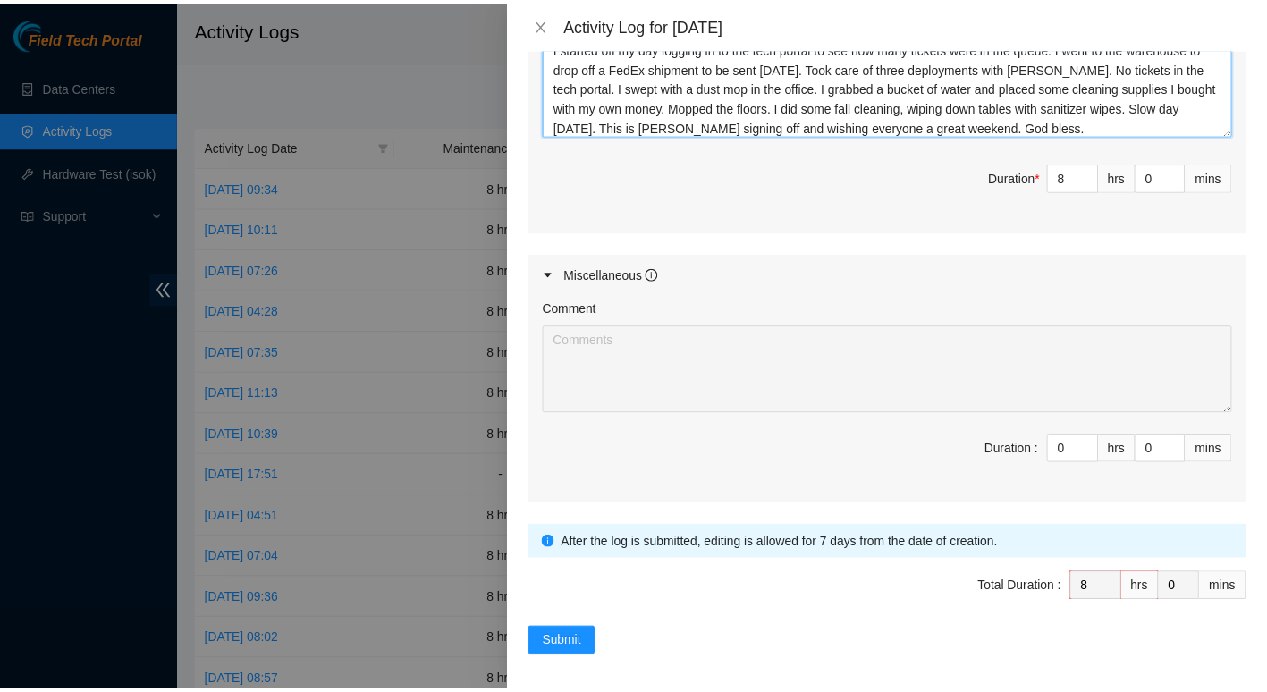
scroll to position [825, 0]
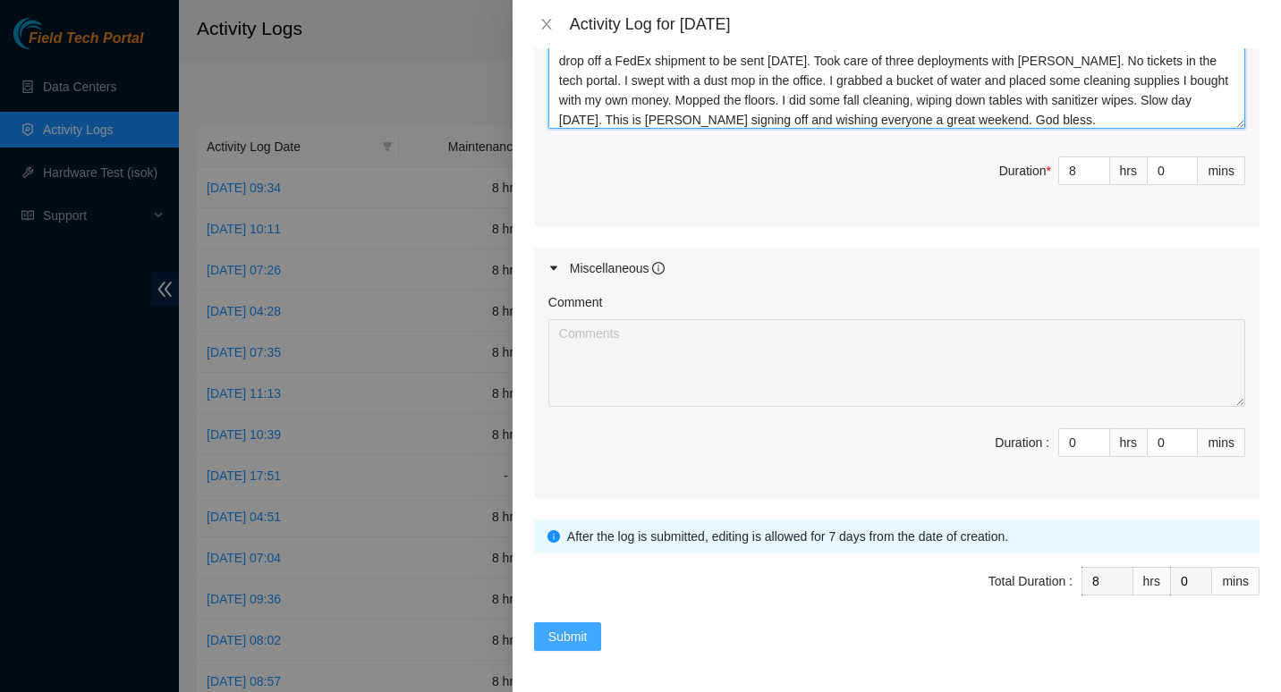
type textarea "I started off my day logging in to the tech portal to see how many tickets were…"
click at [581, 635] on span "Submit" at bounding box center [567, 637] width 39 height 20
